Goal: Task Accomplishment & Management: Use online tool/utility

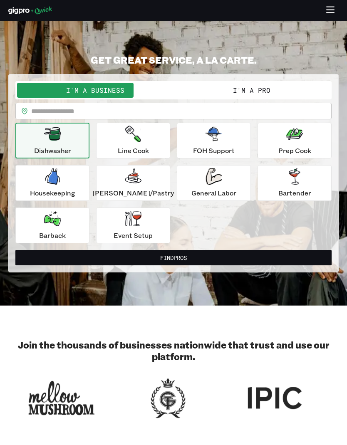
click at [284, 94] on button "I'm a Pro" at bounding box center [251, 90] width 156 height 15
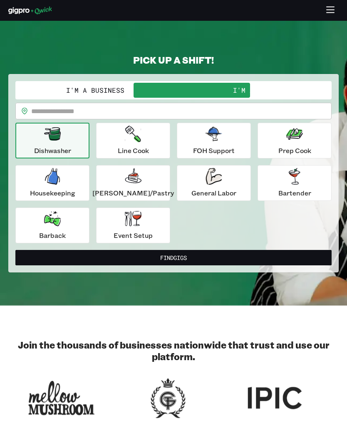
click at [92, 94] on button "I'm a Business" at bounding box center [95, 90] width 156 height 15
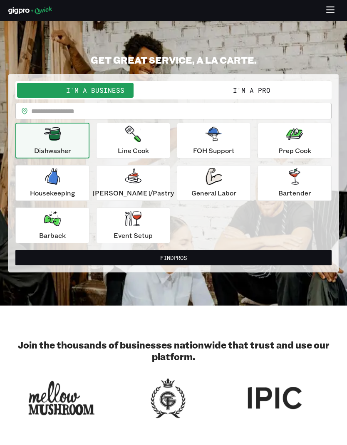
click at [277, 88] on button "I'm a Pro" at bounding box center [251, 90] width 156 height 15
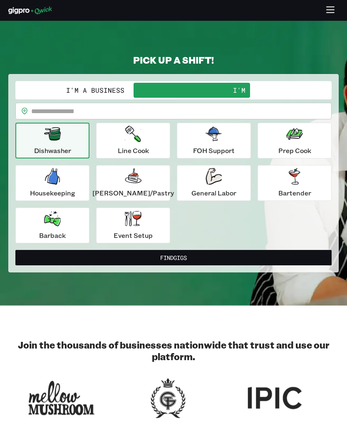
click at [278, 186] on div "Bartender" at bounding box center [294, 183] width 33 height 30
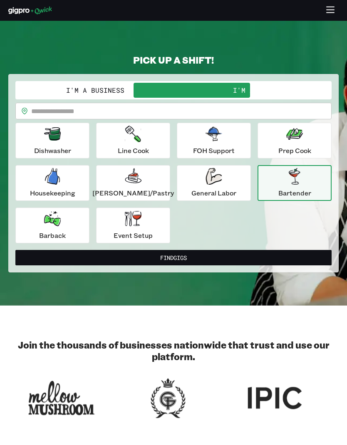
click at [85, 259] on button "Find Gigs" at bounding box center [173, 257] width 316 height 15
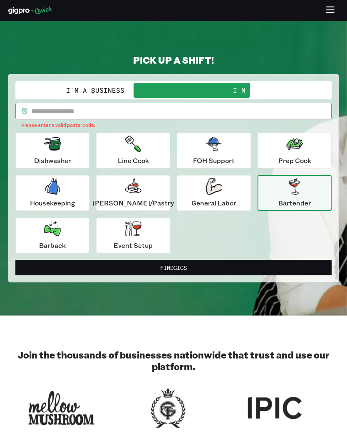
click at [84, 103] on input "text" at bounding box center [181, 111] width 300 height 17
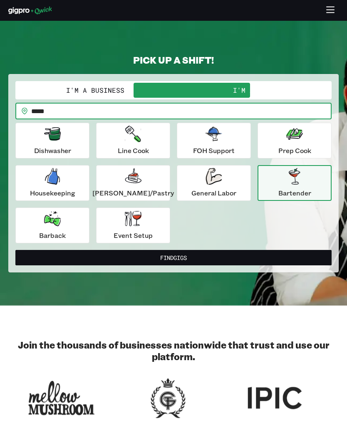
type input "*****"
click at [84, 258] on button "Find Gigs" at bounding box center [173, 257] width 316 height 15
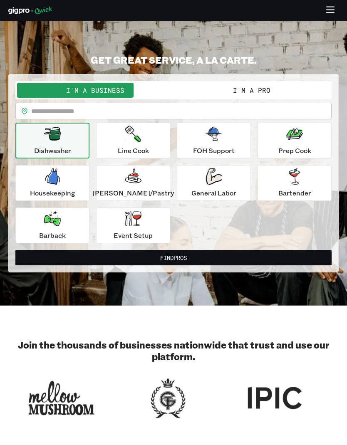
click at [275, 88] on button "I'm a Pro" at bounding box center [251, 90] width 156 height 15
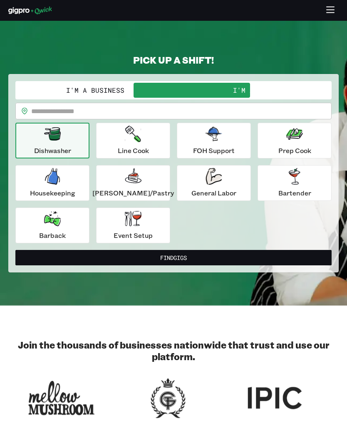
click at [280, 184] on div "Bartender" at bounding box center [294, 183] width 33 height 30
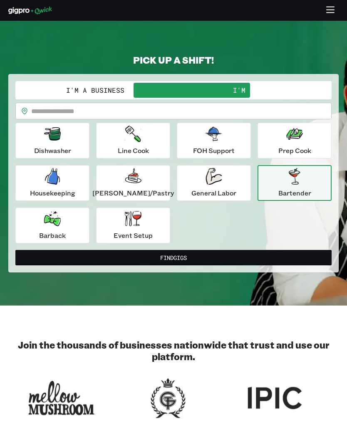
click at [91, 254] on button "Find Gigs" at bounding box center [173, 257] width 316 height 15
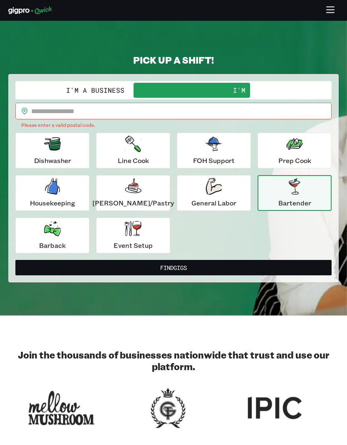
click at [92, 108] on input "text" at bounding box center [181, 111] width 300 height 17
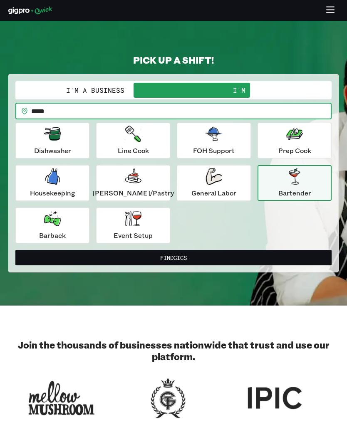
type input "*****"
click at [257, 253] on button "Find Gigs" at bounding box center [173, 257] width 316 height 15
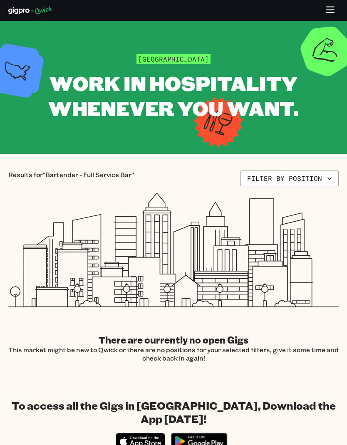
click at [332, 178] on icon "button" at bounding box center [329, 178] width 8 height 8
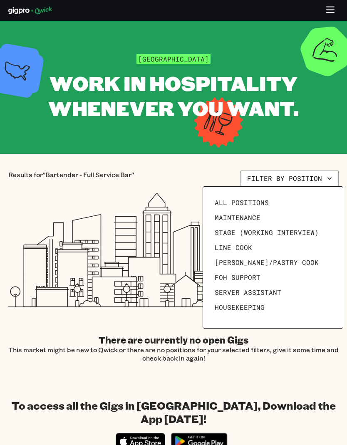
click at [265, 205] on span "All Positions" at bounding box center [242, 202] width 54 height 8
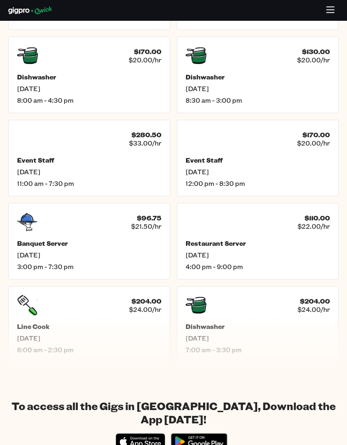
scroll to position [389, 0]
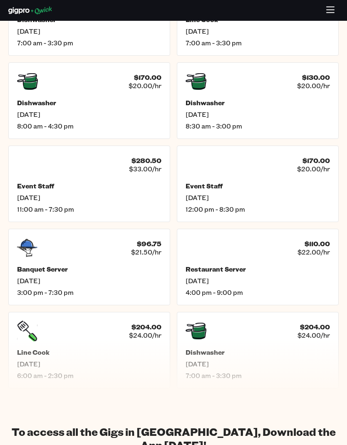
click at [93, 266] on h5 "Banquet Server" at bounding box center [89, 269] width 144 height 8
